Goal: Task Accomplishment & Management: Complete application form

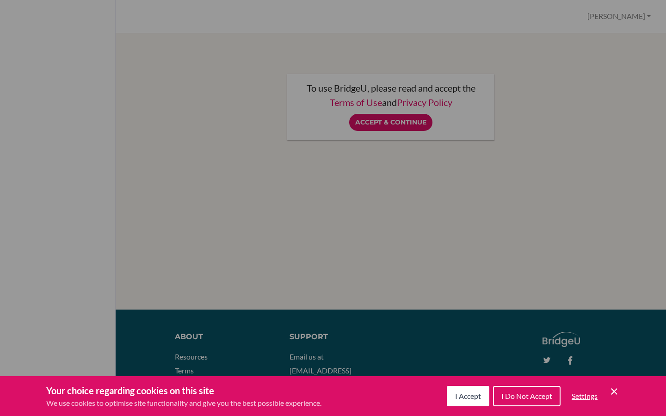
click at [471, 399] on span "I Accept" at bounding box center [468, 395] width 26 height 9
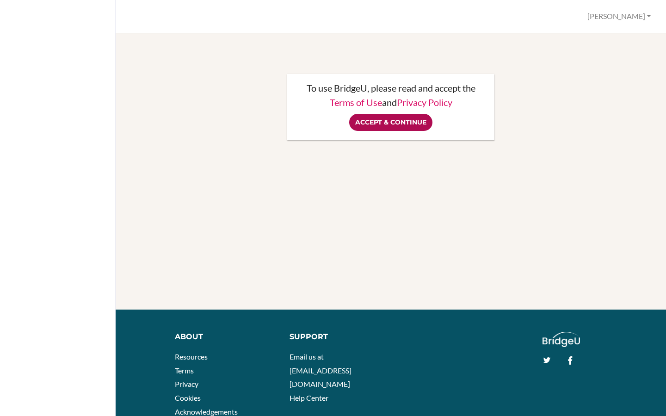
click at [385, 124] on input "Accept & Continue" at bounding box center [390, 122] width 83 height 17
click at [507, 166] on div "To use BridgeU, please read and accept the Terms of Use and Privacy Policy Acce…" at bounding box center [391, 106] width 528 height 125
click at [582, 133] on div "To use BridgeU, please read and accept the Terms of Use and Privacy Policy Acce…" at bounding box center [390, 107] width 519 height 66
click at [342, 391] on li "Help Center" at bounding box center [336, 398] width 94 height 14
click at [418, 369] on div "Support Email us at hi@bridge-u.com Help Center" at bounding box center [408, 370] width 257 height 78
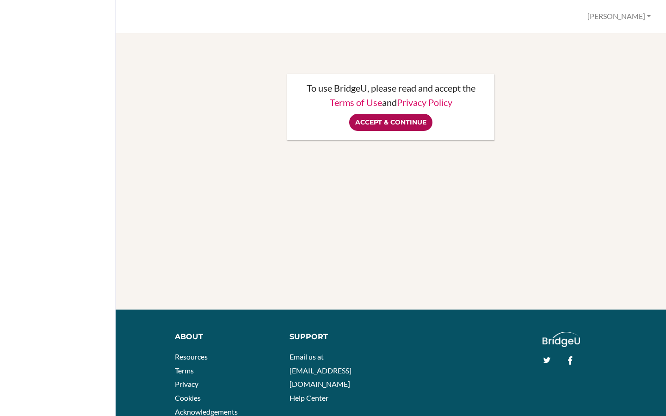
click at [381, 127] on input "Accept & Continue" at bounding box center [390, 122] width 83 height 17
